Goal: Task Accomplishment & Management: Complete application form

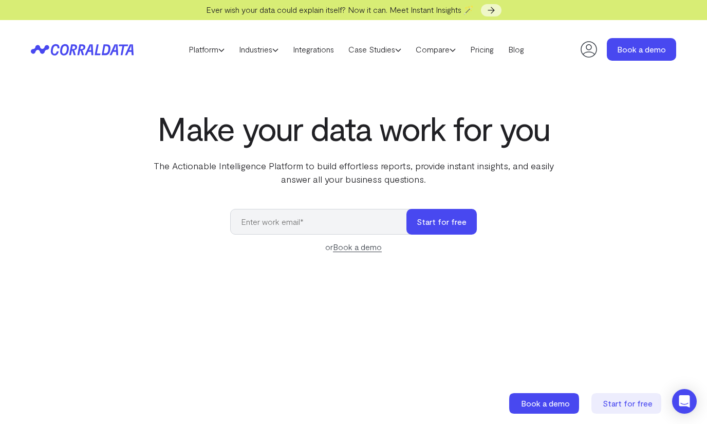
click at [176, 177] on p "The Actionable Intelligence Platform to build effortless reports, provide insta…" at bounding box center [353, 172] width 419 height 27
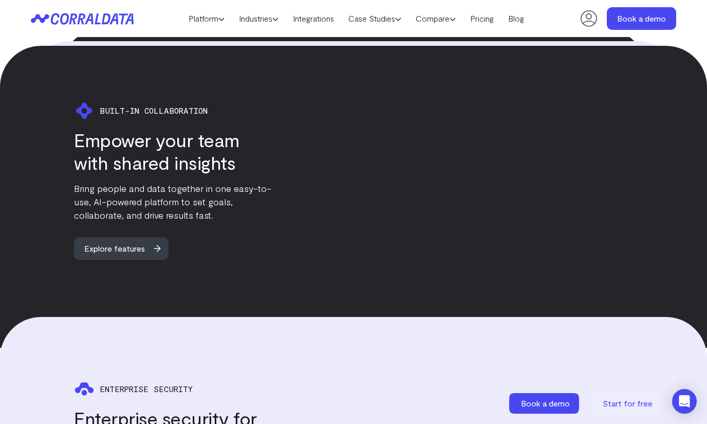
scroll to position [2051, 0]
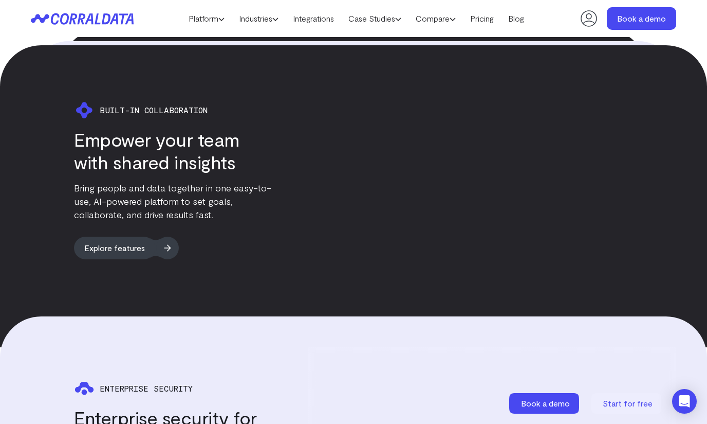
click at [141, 236] on span "Explore features" at bounding box center [114, 247] width 81 height 23
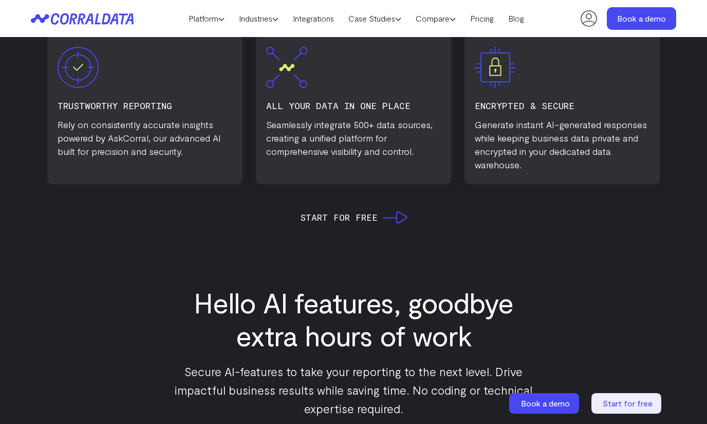
scroll to position [376, 0]
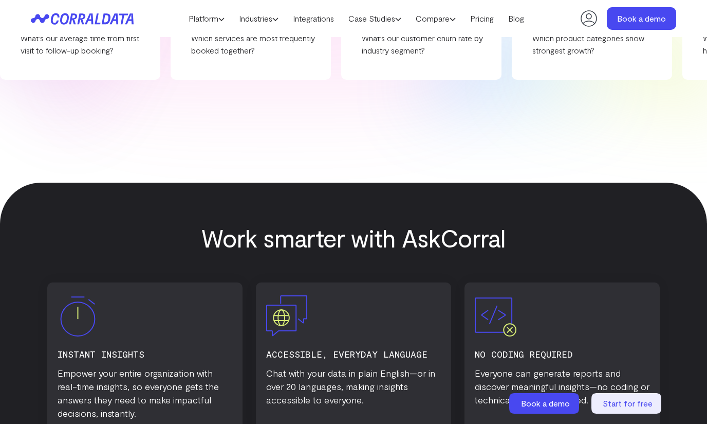
click at [381, 202] on section "Work smarter with AskCorral instant insights Empower your entire organization w…" at bounding box center [354, 429] width 646 height 494
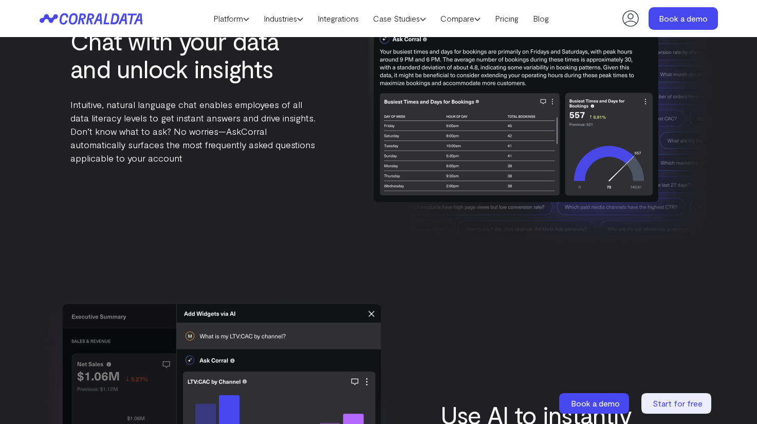
scroll to position [1361, 0]
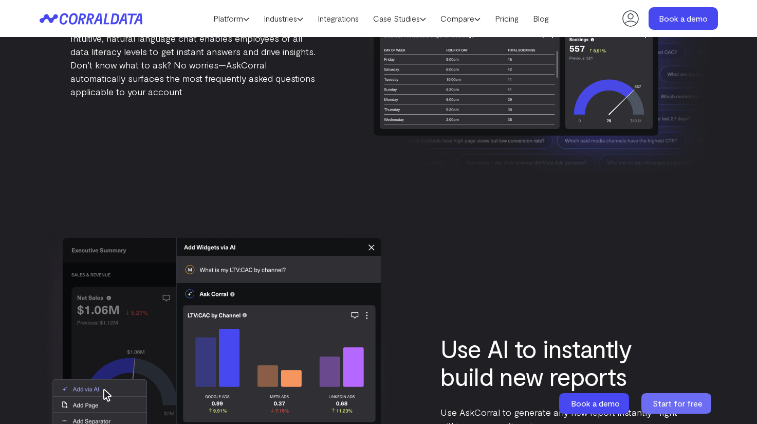
click at [706, 404] on icon at bounding box center [676, 403] width 70 height 21
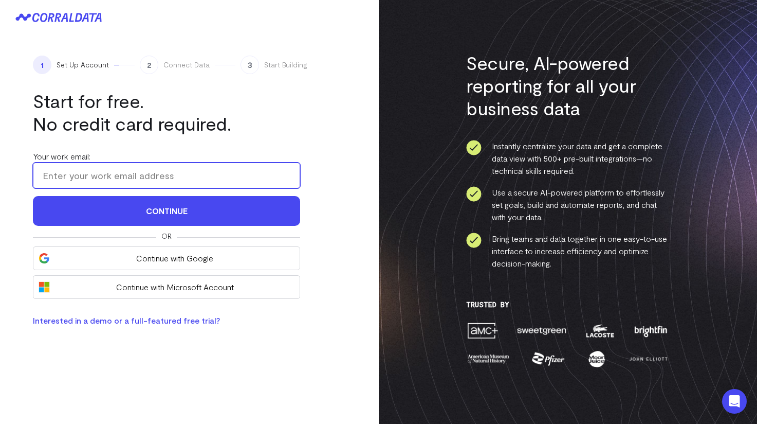
click at [132, 178] on input "Your work email:" at bounding box center [166, 175] width 267 height 26
type input "[EMAIL_ADDRESS]"
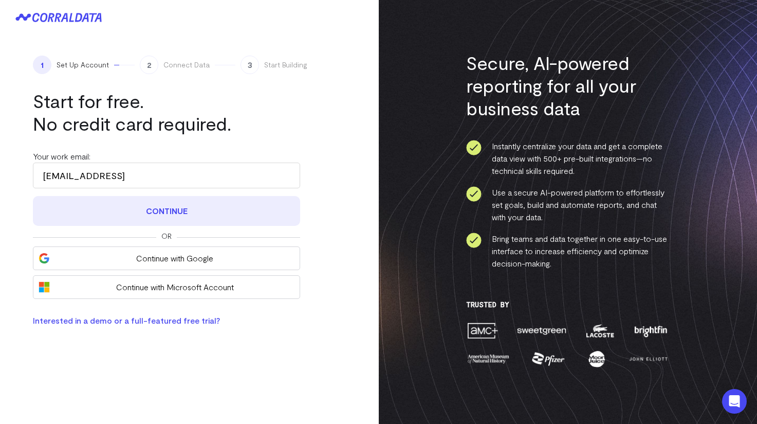
click at [142, 213] on button "Continue" at bounding box center [166, 211] width 267 height 30
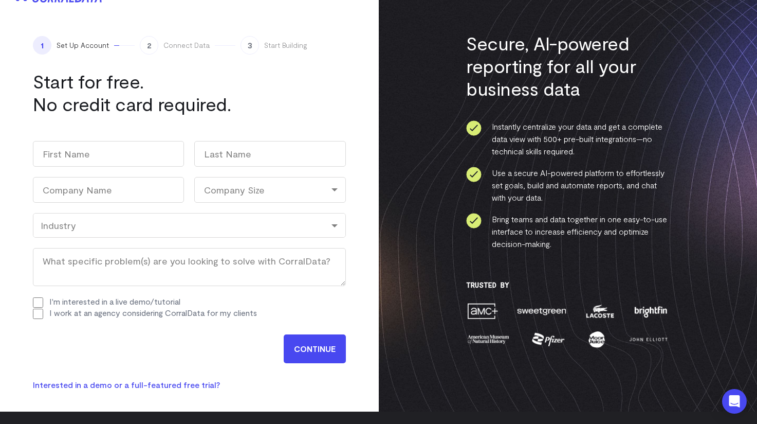
scroll to position [35, 0]
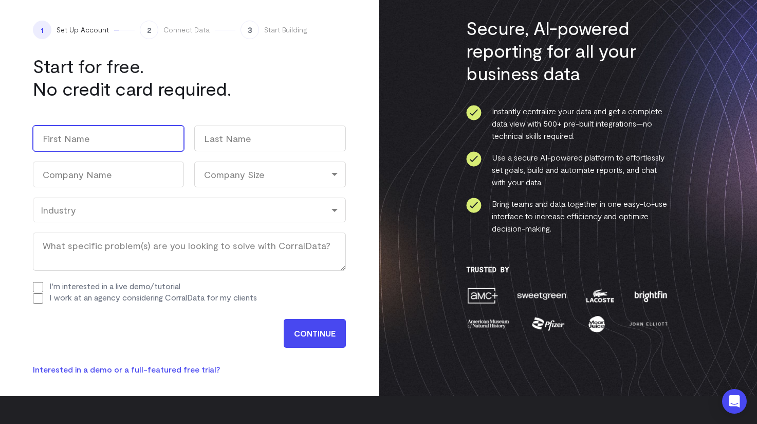
click at [77, 141] on input "First" at bounding box center [108, 138] width 151 height 26
click at [102, 134] on input "First" at bounding box center [108, 138] width 151 height 26
type input "Soups"
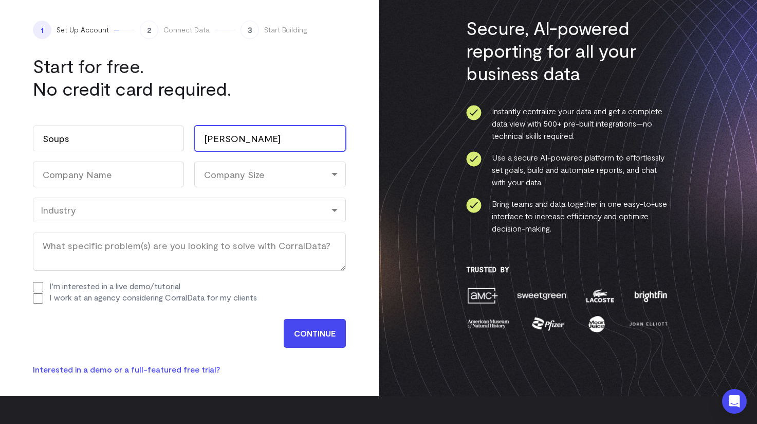
type input "RanJAN"
type input "Ranjan"
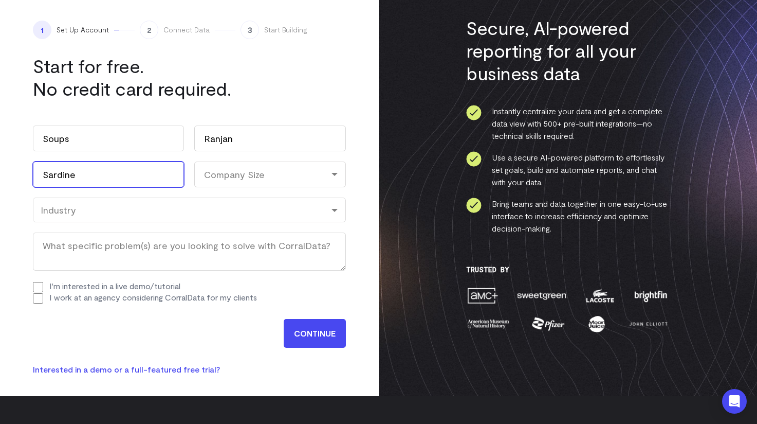
type input "Sardine"
click at [262, 171] on div "Company Size" at bounding box center [269, 174] width 151 height 26
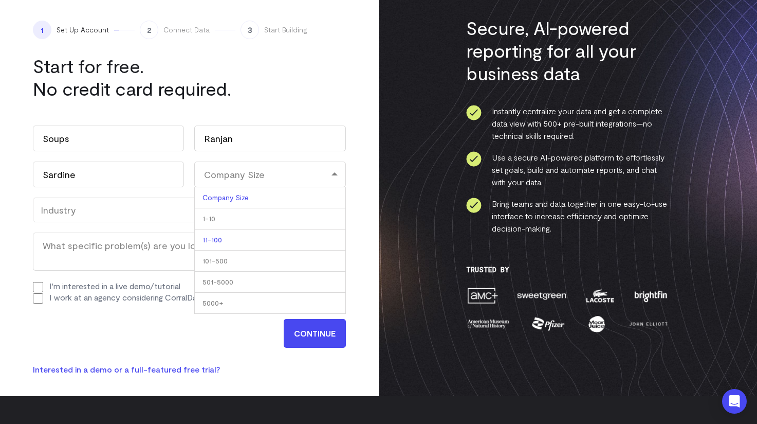
click at [218, 241] on li "11-100" at bounding box center [269, 239] width 151 height 21
select select "11-100"
click at [328, 335] on input "CONTINUE" at bounding box center [315, 333] width 62 height 29
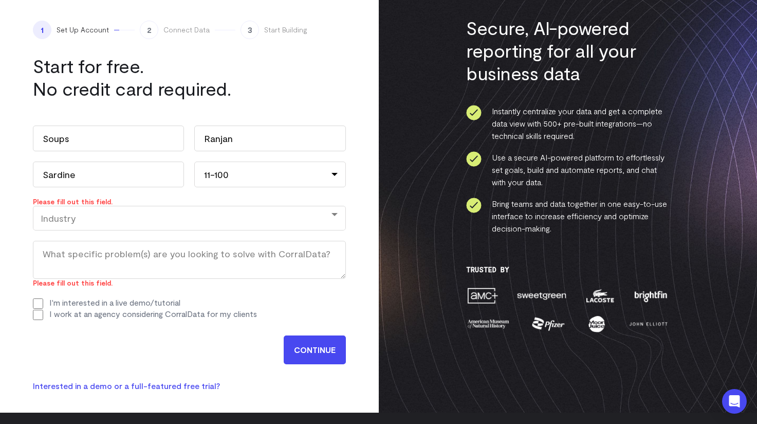
click at [218, 218] on div "Industry" at bounding box center [190, 217] width 298 height 11
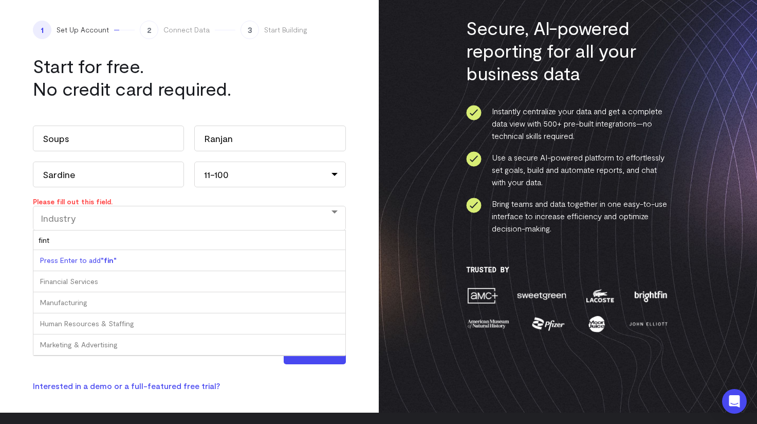
type input "finte"
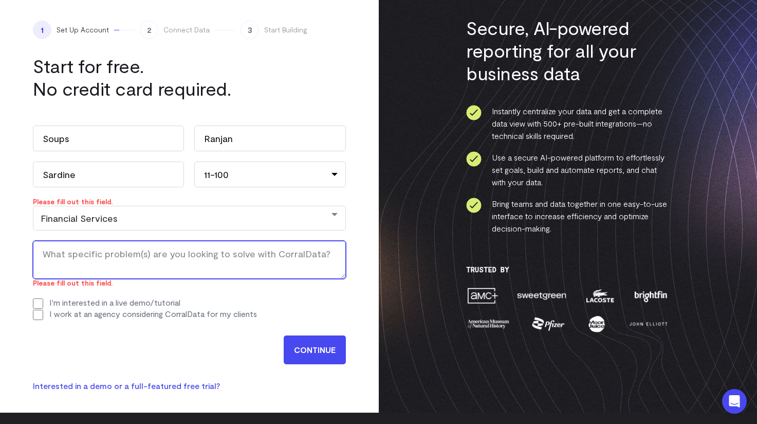
click at [153, 264] on textarea "What specific problem(s) are you looking to solve with CorralData? (Required)" at bounding box center [189, 260] width 313 height 38
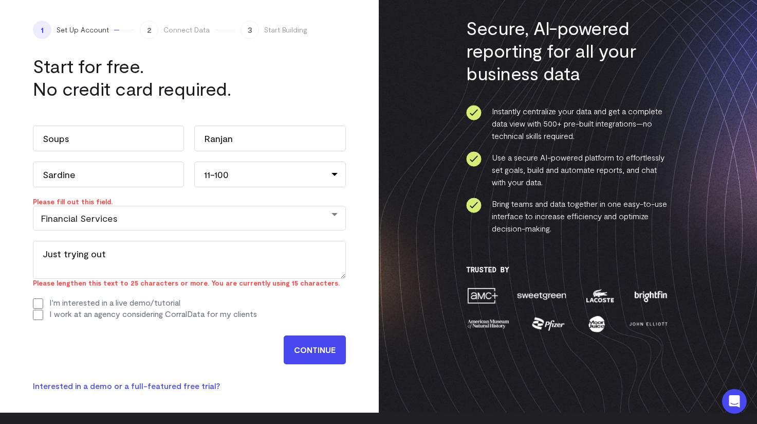
click at [316, 350] on input "CONTINUE" at bounding box center [315, 349] width 62 height 29
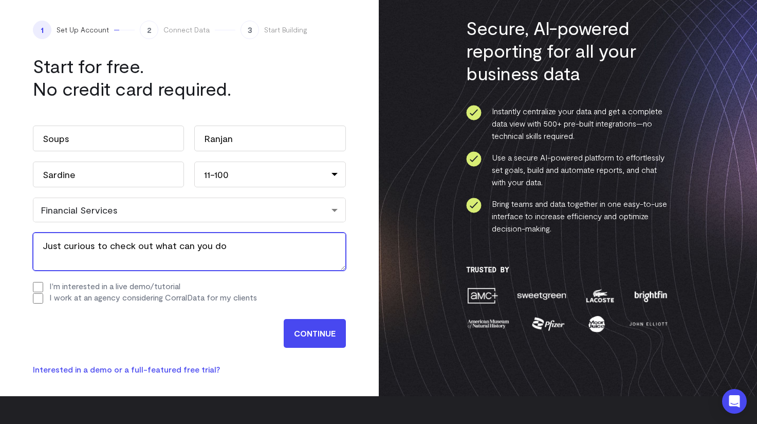
type textarea "Just curious to check out what can you do"
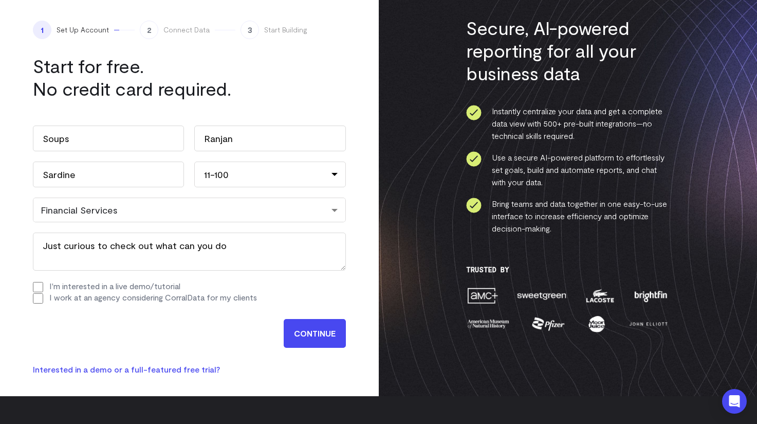
click at [325, 327] on input "CONTINUE" at bounding box center [315, 333] width 62 height 29
